Goal: Find specific page/section: Find specific page/section

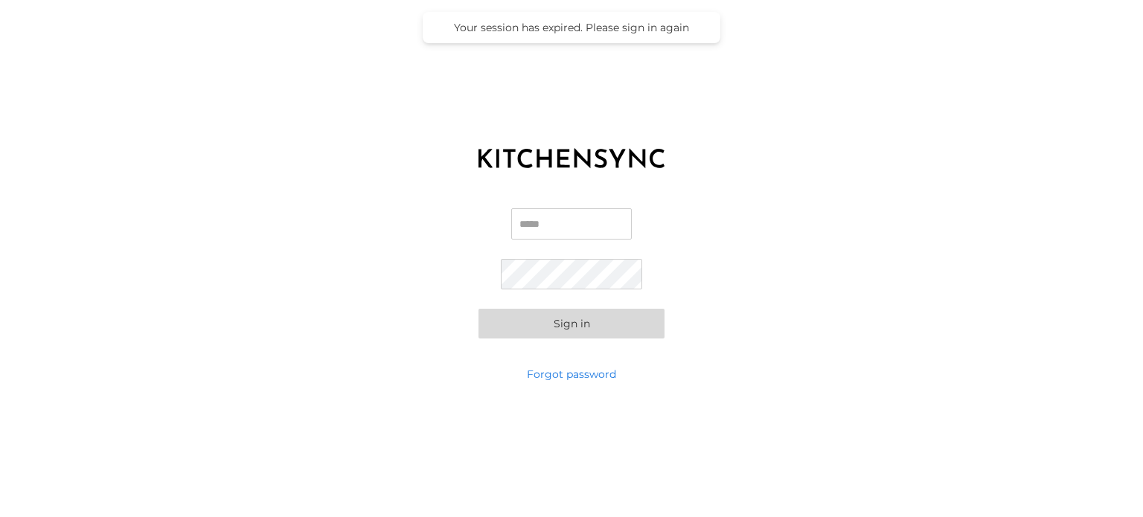
type input "**********"
click at [566, 319] on button "Sign in" at bounding box center [571, 324] width 186 height 30
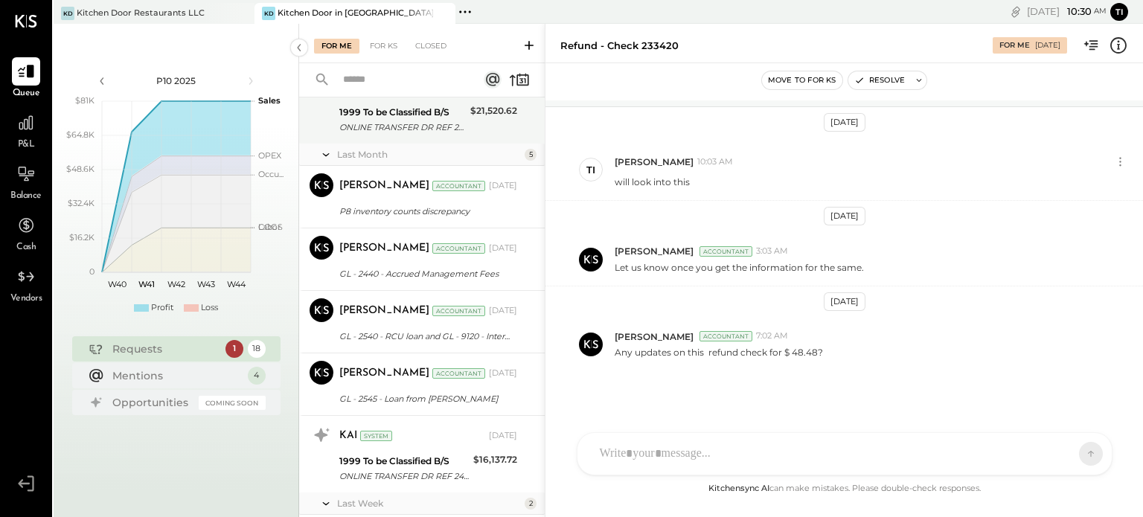
scroll to position [1262, 0]
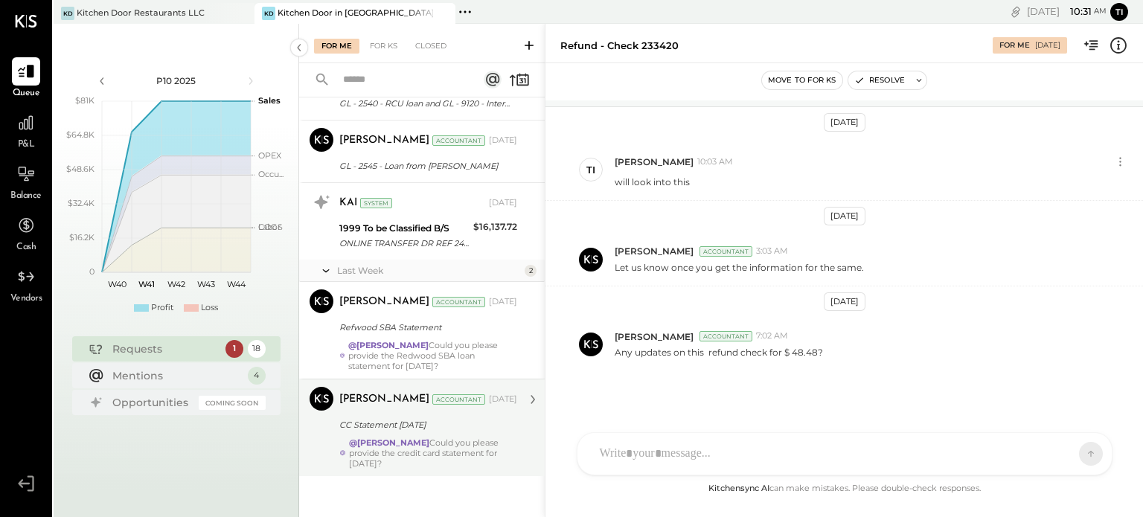
click at [461, 425] on div "CC Statement [DATE]" at bounding box center [425, 424] width 173 height 15
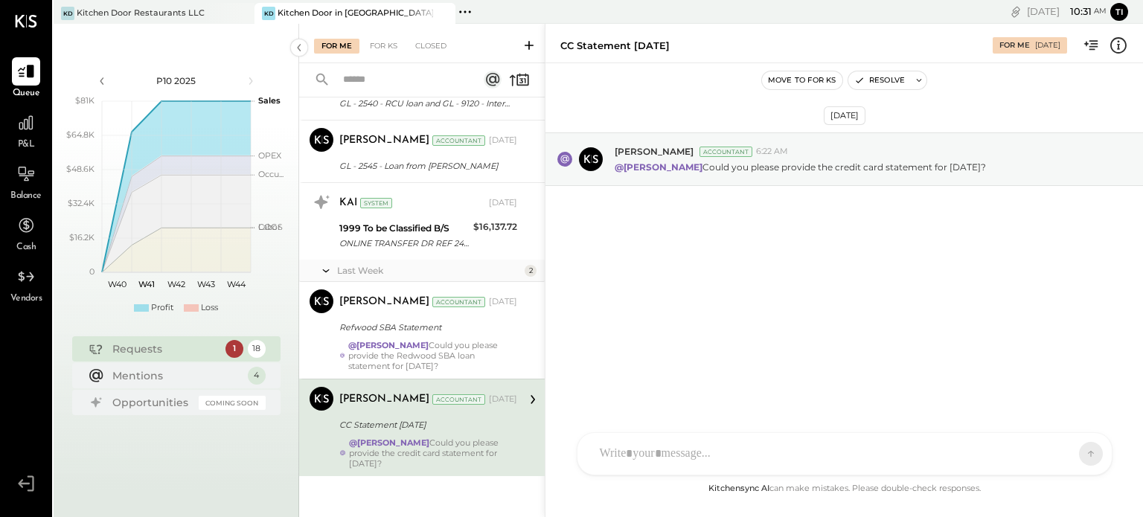
click at [690, 469] on div "[PERSON_NAME] [PERSON_NAME] T [PERSON_NAME] SK [PERSON_NAME] R rtmster KP Kapil…" at bounding box center [845, 453] width 536 height 43
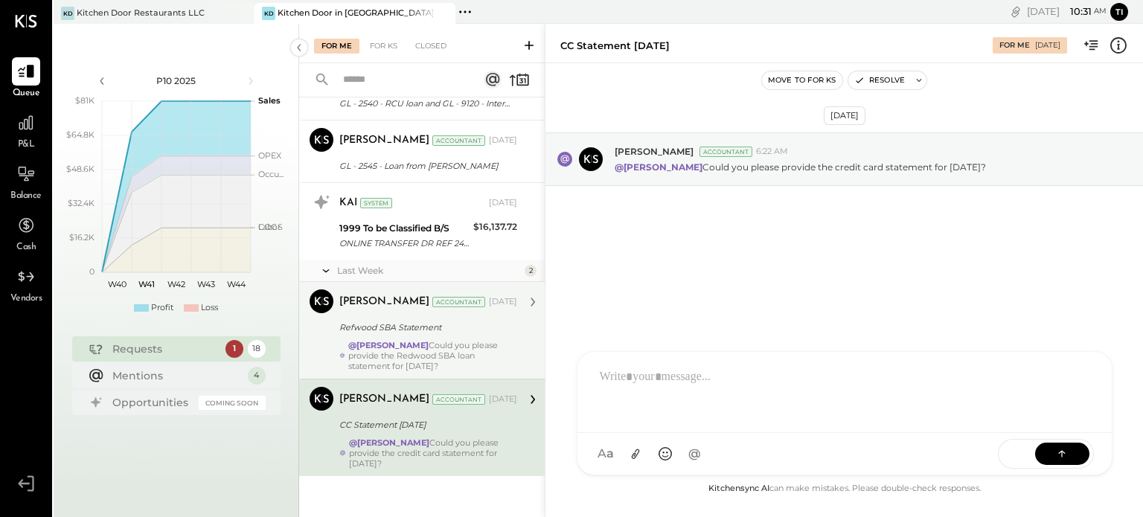
click at [404, 327] on div "Refwood SBA Statement" at bounding box center [425, 327] width 173 height 15
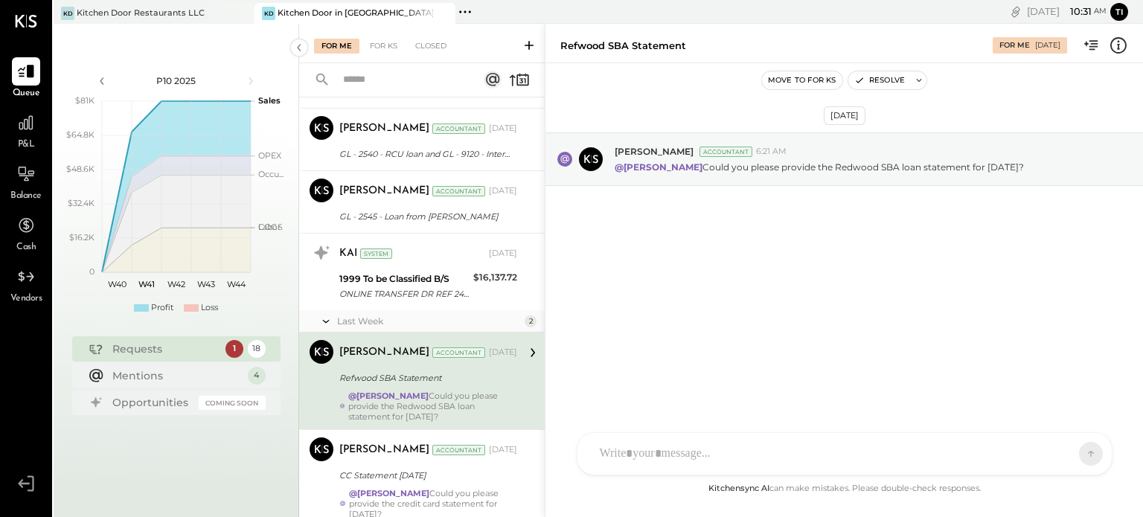
scroll to position [1188, 0]
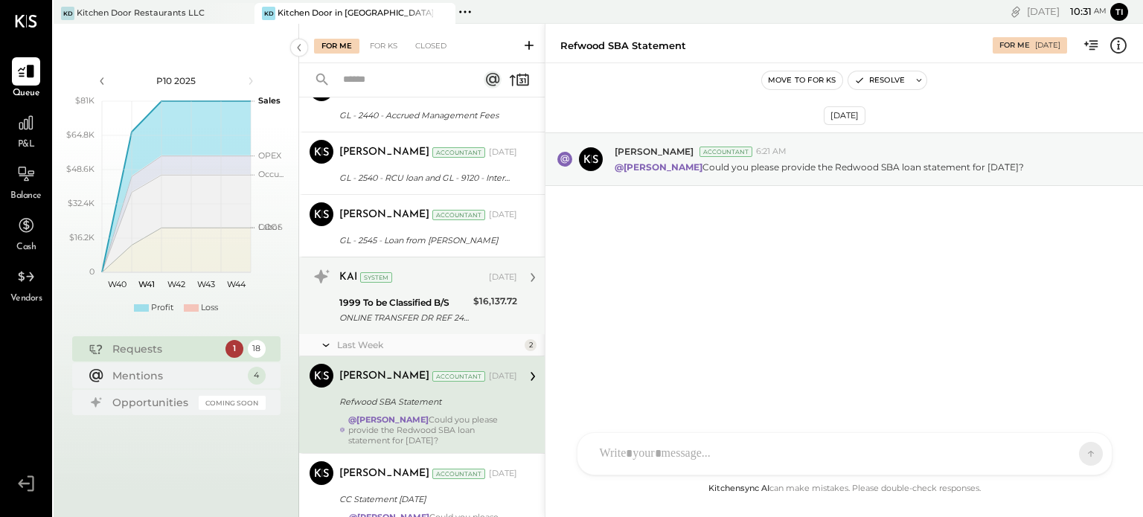
click at [438, 291] on div "KAI System [DATE] 1999 To be Classified B/S ONLINE TRANSFER DR REF 2461229L ONL…" at bounding box center [428, 296] width 178 height 62
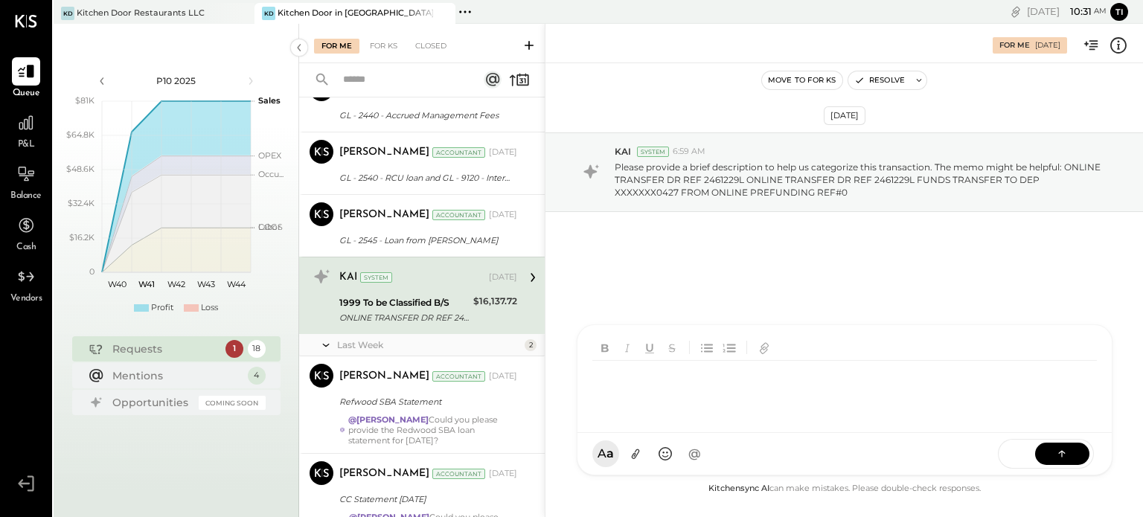
click at [739, 458] on div "KC [PERSON_NAME] T [PERSON_NAME] SK [PERSON_NAME] R rtmster KP Kapil [PERSON_NA…" at bounding box center [845, 399] width 536 height 151
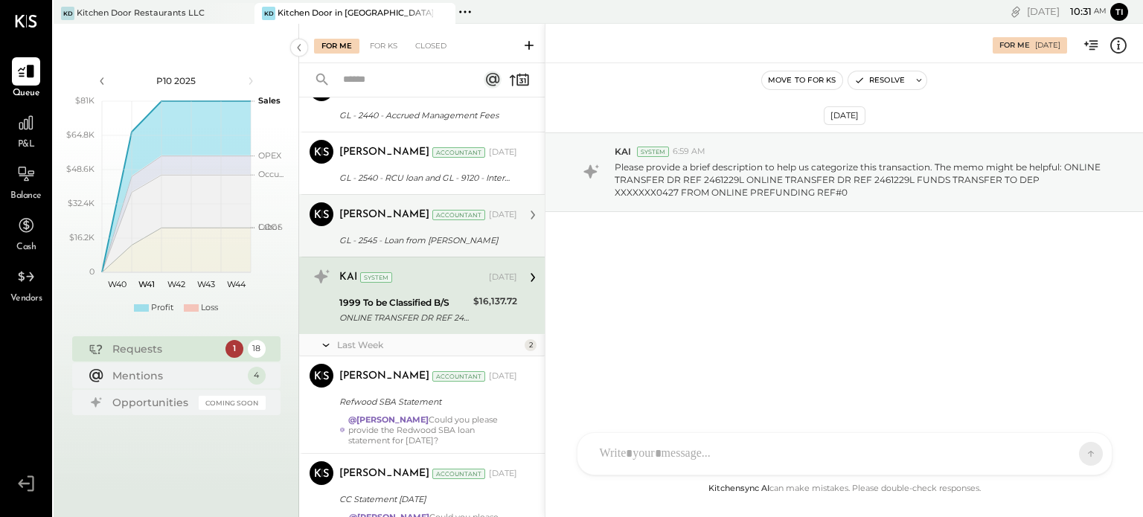
click at [424, 219] on div "[PERSON_NAME] Accountant" at bounding box center [412, 215] width 147 height 15
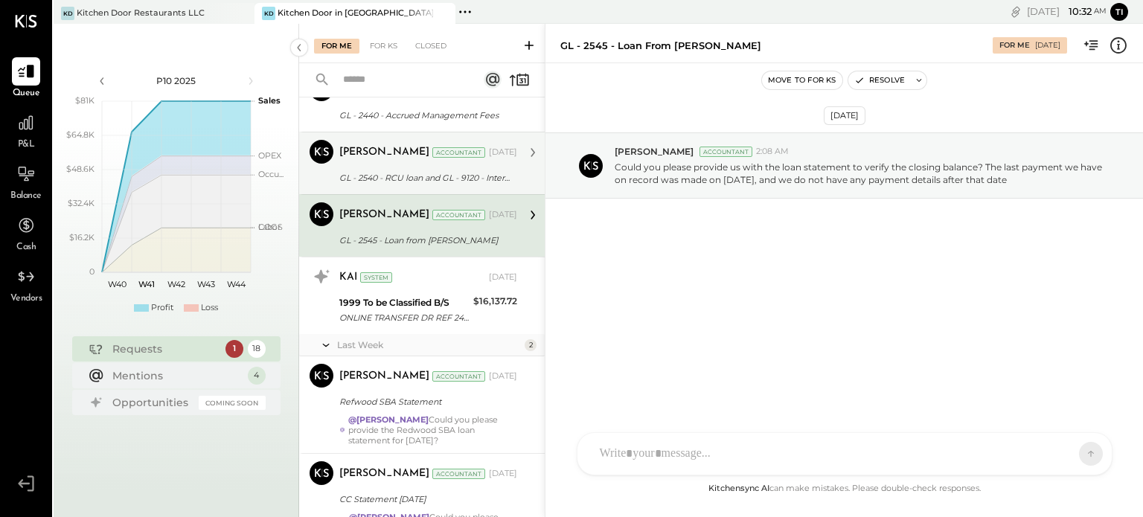
click at [444, 155] on div "Accountant" at bounding box center [458, 152] width 53 height 10
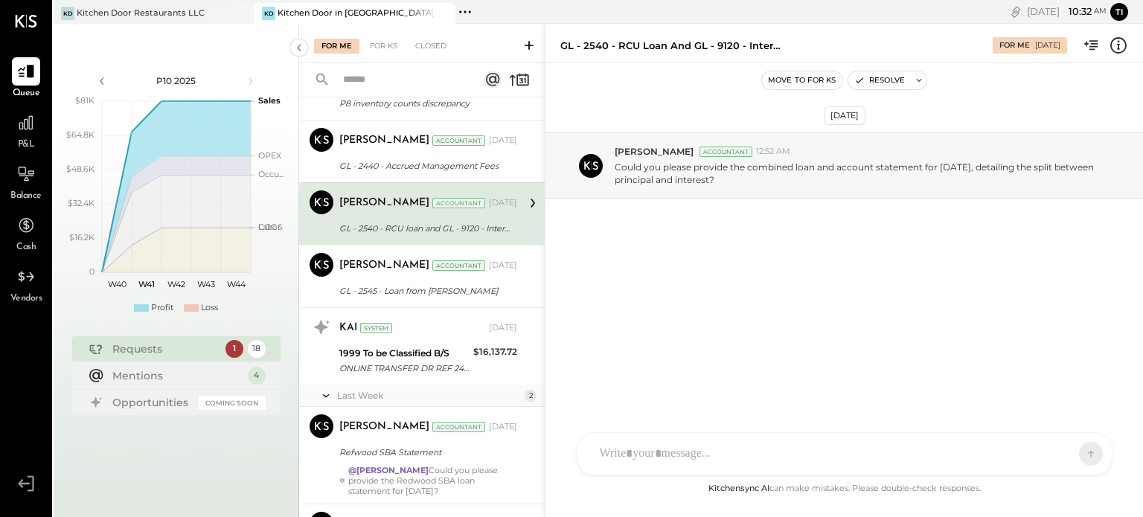
scroll to position [1113, 0]
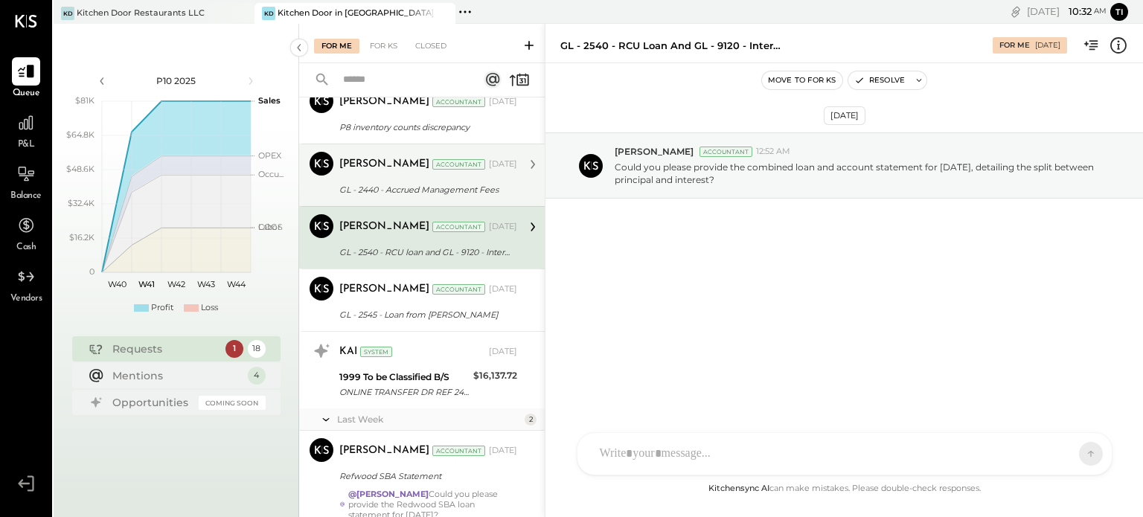
click at [444, 169] on div "[PERSON_NAME] Accountant" at bounding box center [412, 164] width 147 height 15
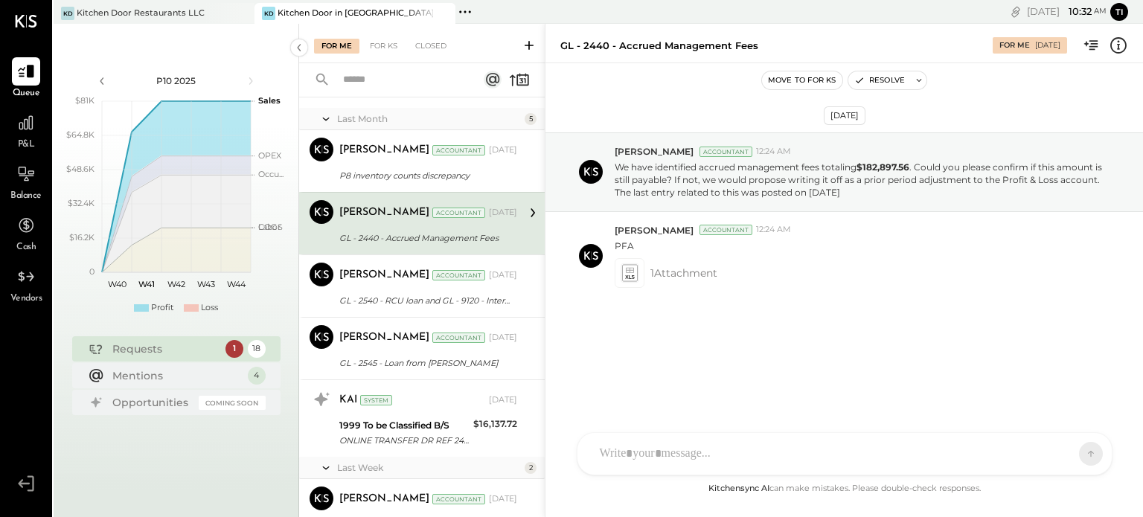
scroll to position [1039, 0]
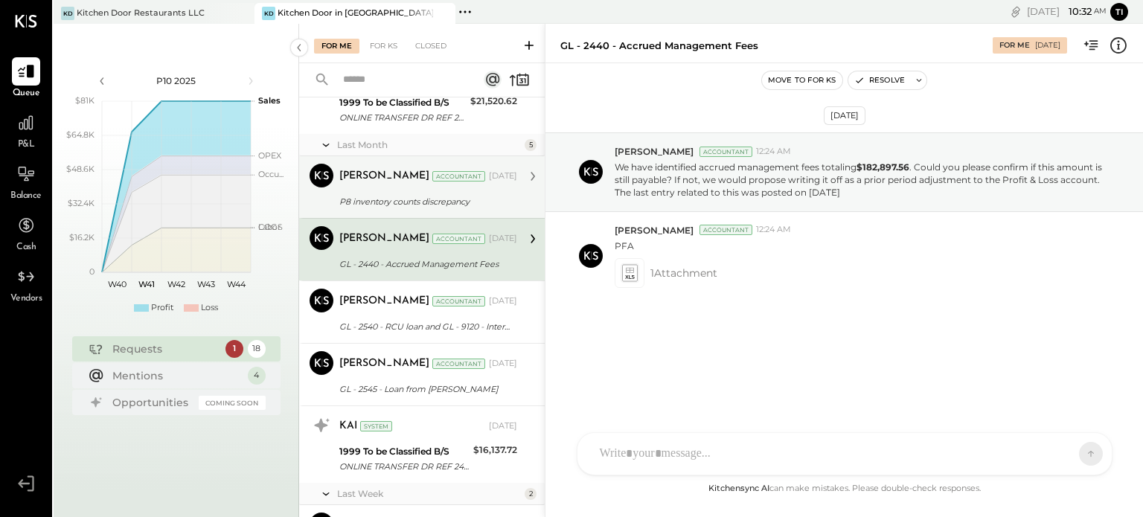
click at [435, 179] on div "Accountant" at bounding box center [458, 176] width 53 height 10
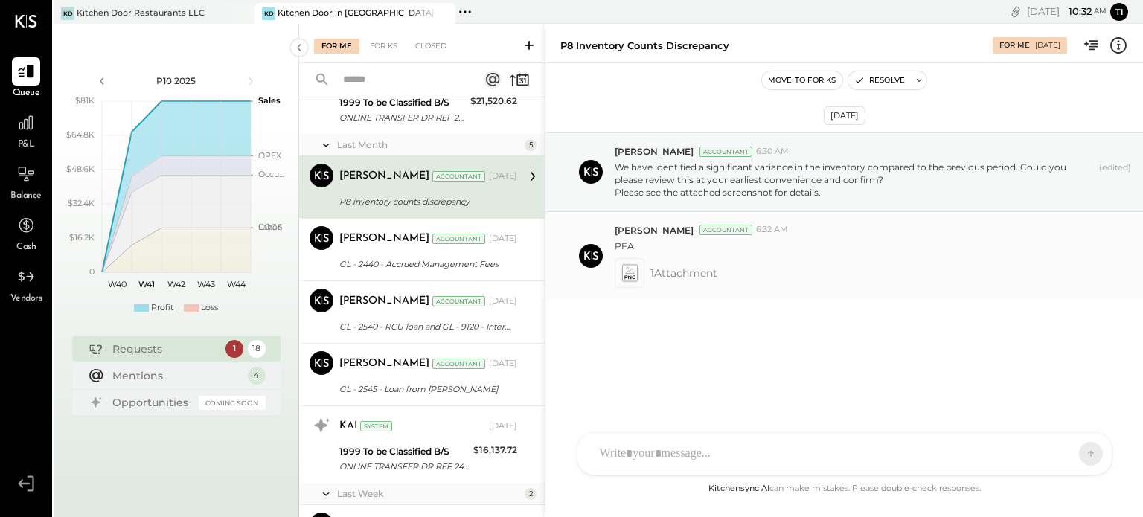
click at [630, 276] on icon at bounding box center [629, 277] width 10 height 4
